Goal: Navigation & Orientation: Find specific page/section

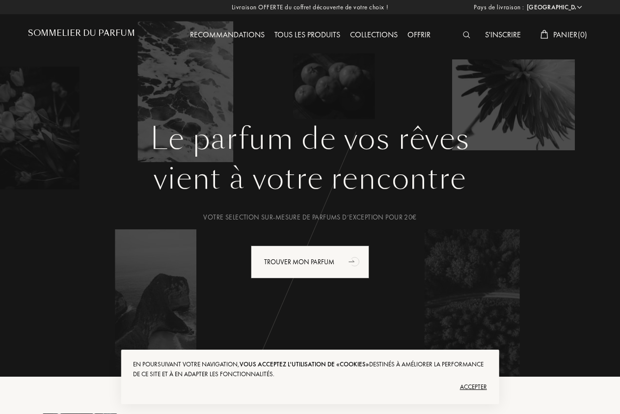
select select "FR"
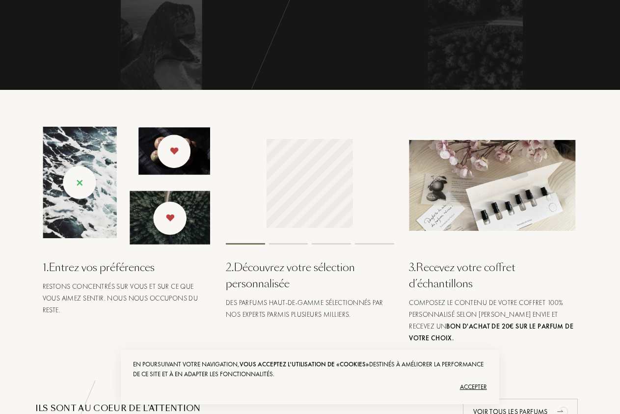
scroll to position [301, 0]
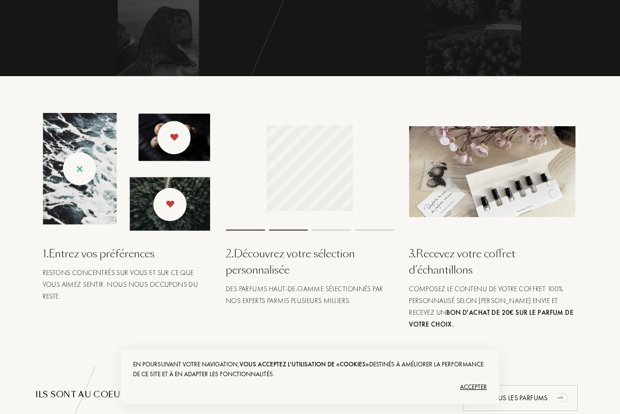
click at [471, 389] on div "Accepter" at bounding box center [310, 387] width 354 height 16
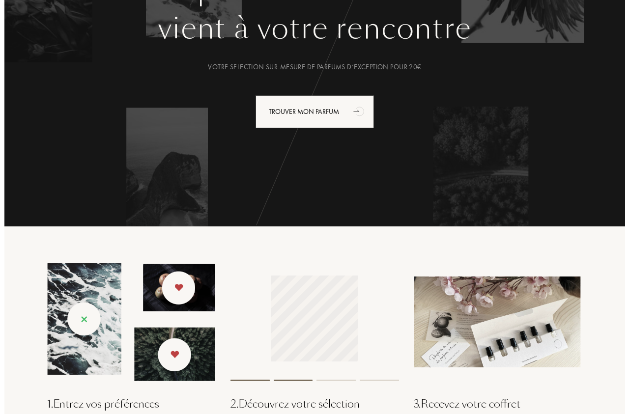
scroll to position [0, 0]
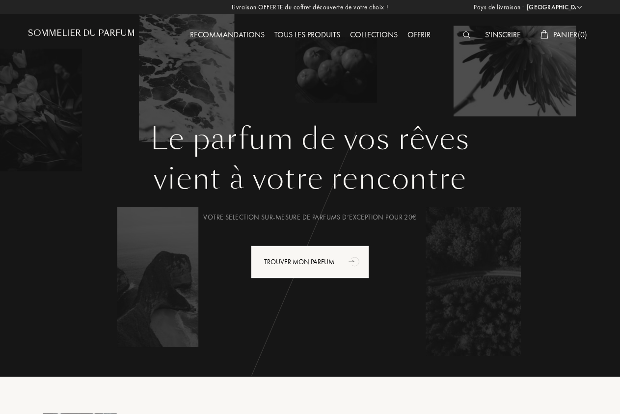
click at [466, 35] on img at bounding box center [466, 34] width 7 height 7
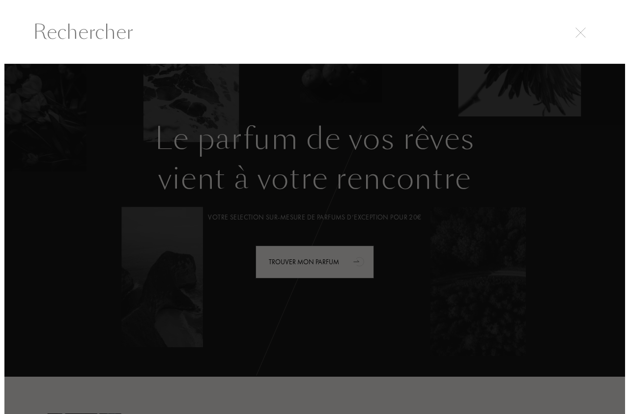
scroll to position [0, 0]
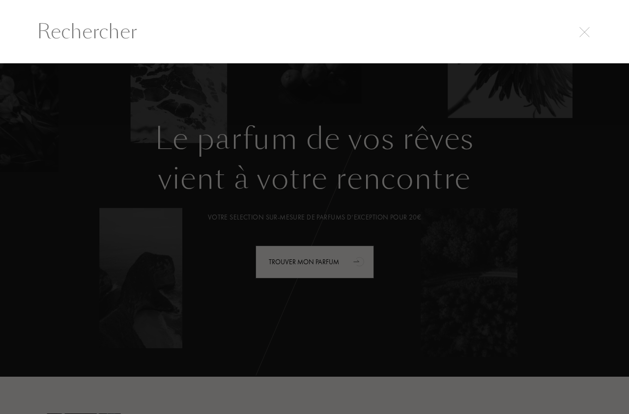
click at [204, 28] on input "text" at bounding box center [314, 31] width 594 height 29
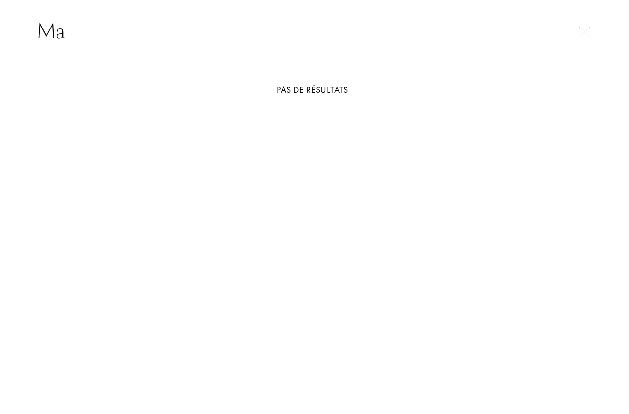
type input "M"
type input "Blanc sesame"
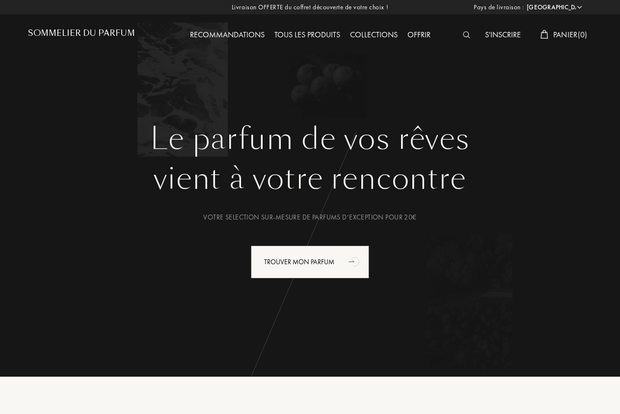
select select "FR"
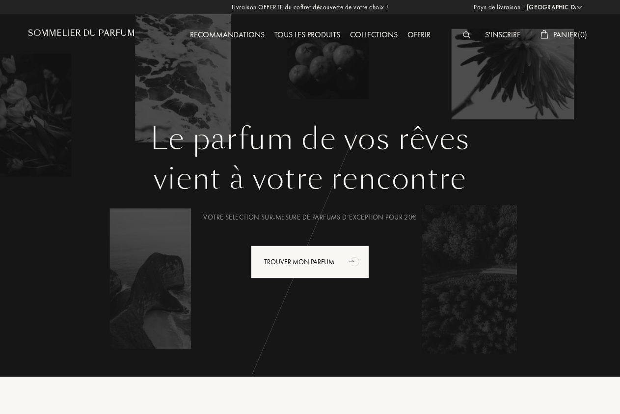
click at [375, 33] on div "Collections" at bounding box center [373, 35] width 57 height 13
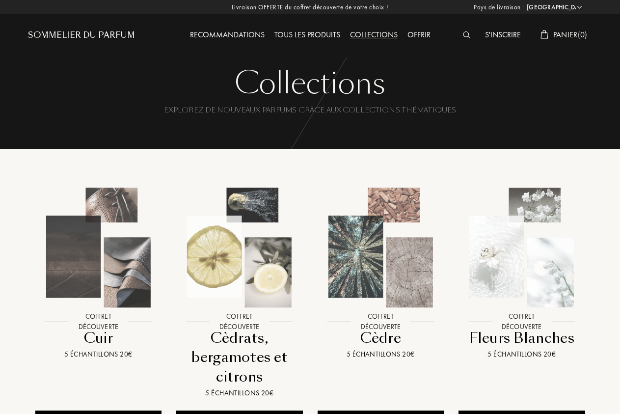
select select "FR"
click at [308, 37] on div "Tous les produits" at bounding box center [308, 35] width 76 height 13
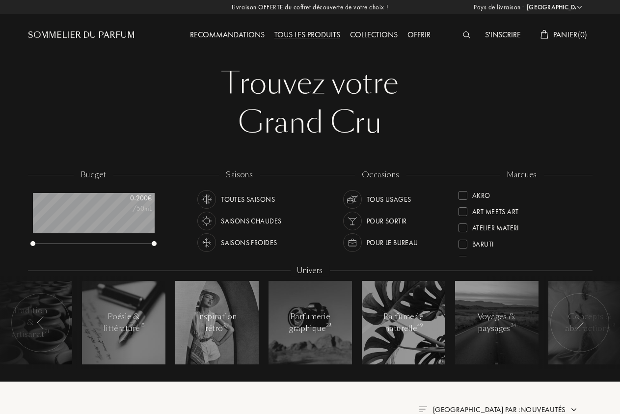
select select "FR"
